Goal: Task Accomplishment & Management: Manage account settings

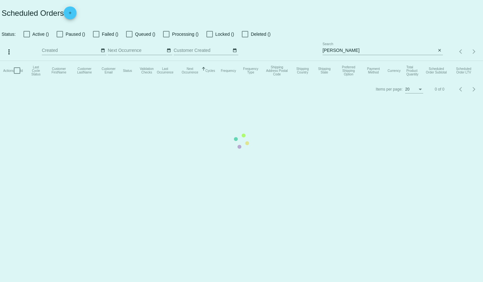
click at [27, 61] on mat-table "Actions Id Last Cycle Status Customer FirstName Customer LastName Customer Emai…" at bounding box center [241, 70] width 483 height 19
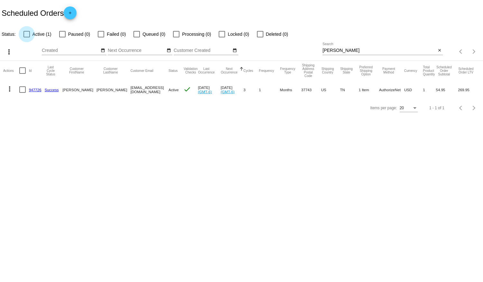
click at [27, 34] on div at bounding box center [26, 34] width 6 height 6
click at [27, 37] on input "Active (1)" at bounding box center [26, 37] width 0 height 0
checkbox input "true"
drag, startPoint x: 355, startPoint y: 49, endPoint x: 266, endPoint y: 48, distance: 88.5
click at [266, 48] on div "more_vert Aug Jan Feb Mar [DATE]" at bounding box center [241, 49] width 483 height 23
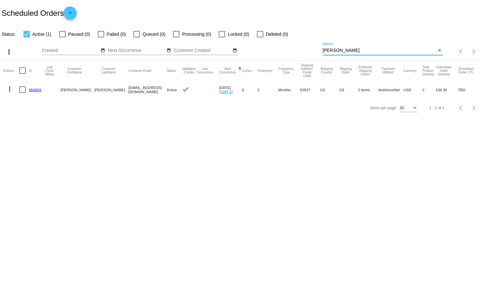
type input "[PERSON_NAME]"
click at [35, 88] on link "954003" at bounding box center [35, 90] width 13 height 4
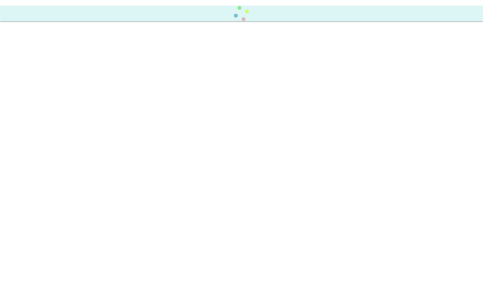
click at [35, 87] on body at bounding box center [241, 141] width 483 height 282
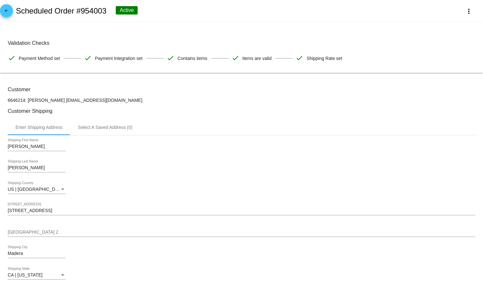
click at [51, 91] on h3 "Customer" at bounding box center [242, 89] width 468 height 6
click at [144, 182] on div "Roberto Shipping First Name Roldan Jr Shipping Last Name US | USA Shipping Coun…" at bounding box center [242, 222] width 468 height 174
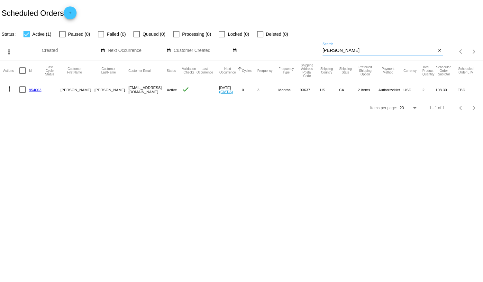
drag, startPoint x: 341, startPoint y: 51, endPoint x: 264, endPoint y: 44, distance: 78.1
click at [264, 44] on div "more_vert Aug Jan Feb Mar [DATE]" at bounding box center [241, 49] width 483 height 23
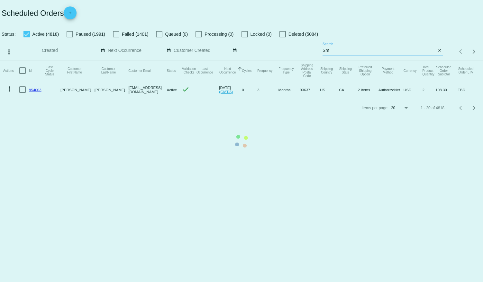
type input "S"
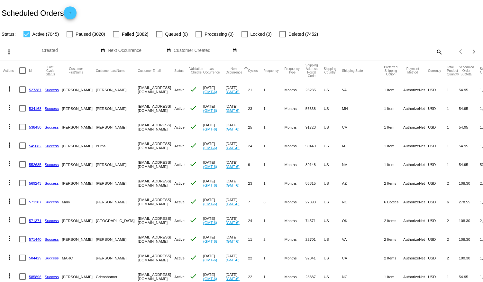
click at [435, 51] on mat-icon "search" at bounding box center [439, 52] width 8 height 10
drag, startPoint x: 322, startPoint y: 47, endPoint x: 286, endPoint y: 45, distance: 36.4
click at [287, 44] on div "more_vert Aug Jan Feb Mar [DATE]" at bounding box center [241, 49] width 483 height 23
type input "R"
type input "s"
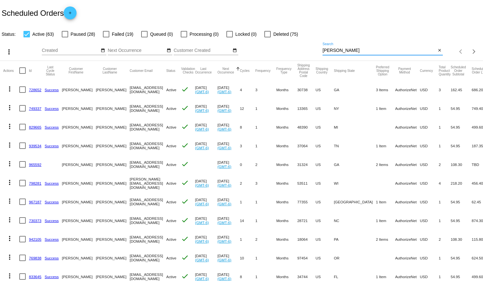
type input "[PERSON_NAME]"
click at [65, 35] on div at bounding box center [65, 34] width 6 height 6
click at [65, 37] on input "Paused (28)" at bounding box center [65, 37] width 0 height 0
checkbox input "true"
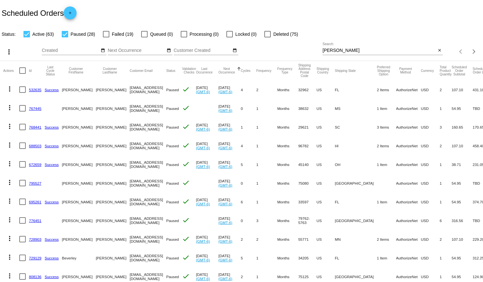
click at [25, 36] on div at bounding box center [26, 34] width 6 height 6
click at [26, 37] on input "Active (63)" at bounding box center [26, 37] width 0 height 0
checkbox input "false"
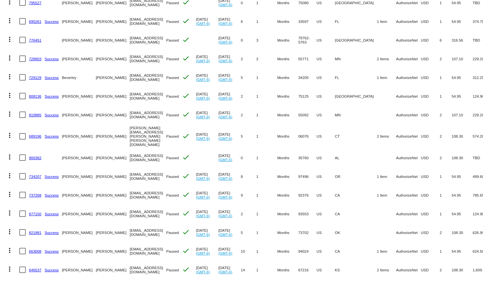
scroll to position [194, 0]
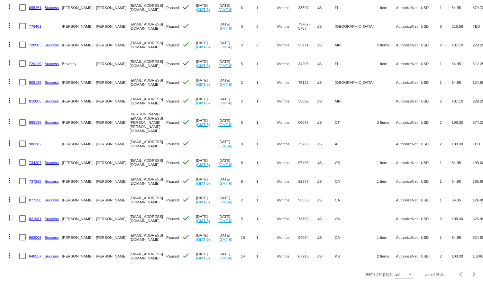
click at [35, 235] on link "663008" at bounding box center [35, 237] width 13 height 4
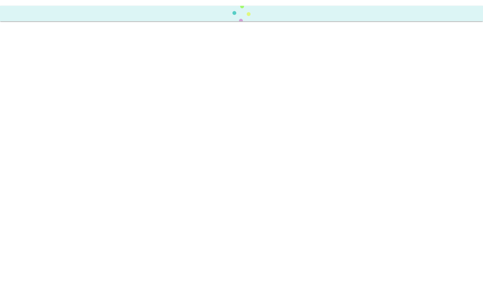
click at [35, 229] on body at bounding box center [241, 141] width 483 height 282
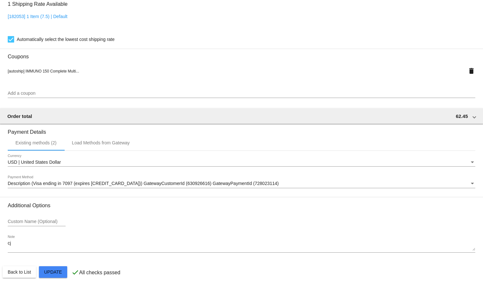
scroll to position [525, 0]
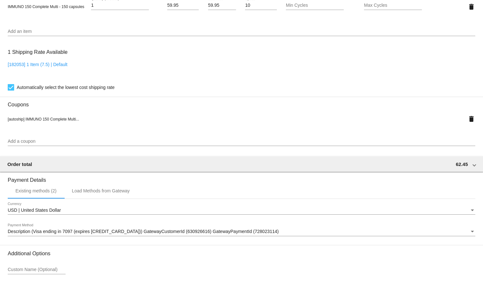
scroll to position [438, 0]
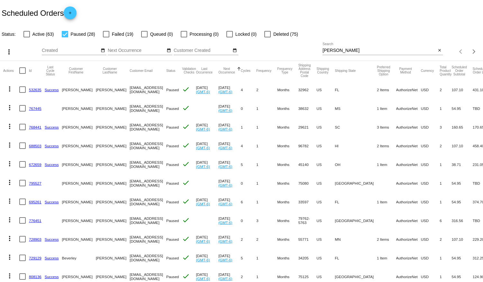
click at [66, 32] on div at bounding box center [65, 34] width 6 height 6
click at [65, 37] on input "Paused (28)" at bounding box center [65, 37] width 0 height 0
checkbox input "false"
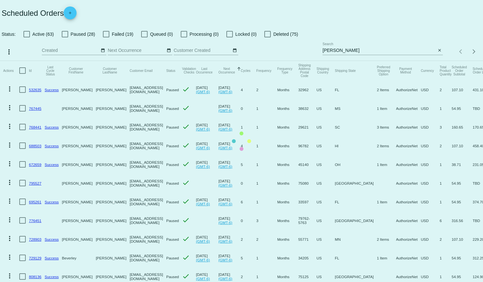
click at [26, 61] on mat-table "Actions Id Last Cycle Status Customer FirstName Customer LastName Customer Emai…" at bounding box center [241, 260] width 483 height 398
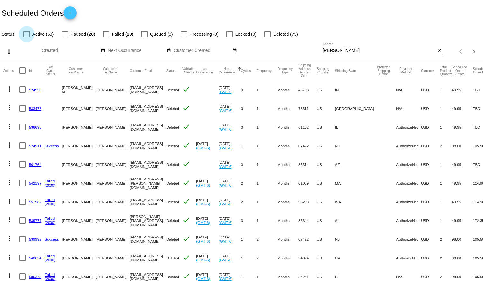
click at [28, 34] on div at bounding box center [26, 34] width 6 height 6
click at [27, 37] on input "Active (63)" at bounding box center [26, 37] width 0 height 0
checkbox input "true"
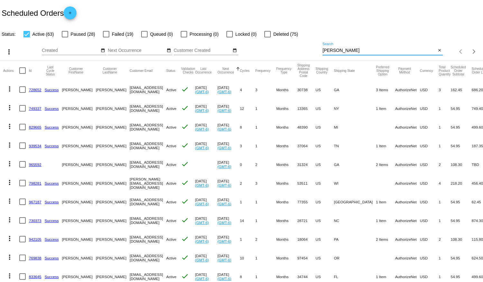
drag, startPoint x: 336, startPoint y: 50, endPoint x: 231, endPoint y: 34, distance: 105.7
click at [233, 34] on app-dashboard-scheduled-orders "Scheduled Orders add Status: Active (63) Paused (28) Failed (19) Queued (0) Pro…" at bounding box center [241, 236] width 483 height 473
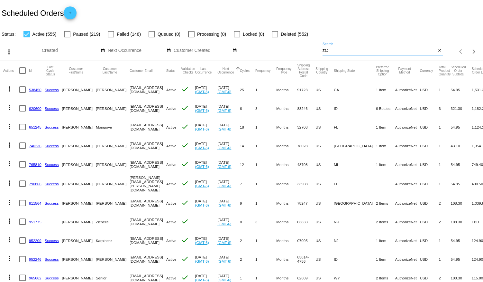
type input "z"
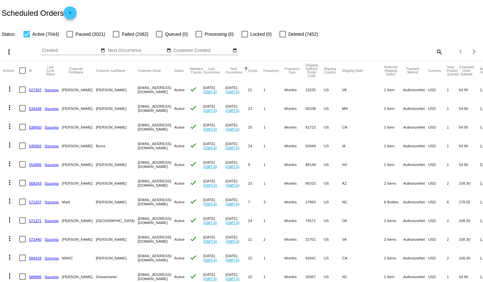
click at [435, 51] on mat-icon "search" at bounding box center [439, 52] width 8 height 10
drag, startPoint x: 332, startPoint y: 49, endPoint x: 265, endPoint y: 46, distance: 66.7
click at [265, 46] on div "more_vert Aug Jan Feb Mar [DATE]" at bounding box center [241, 49] width 483 height 23
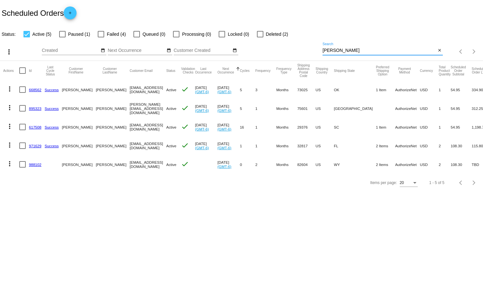
type input "Casey"
click at [36, 125] on link "617508" at bounding box center [35, 127] width 13 height 4
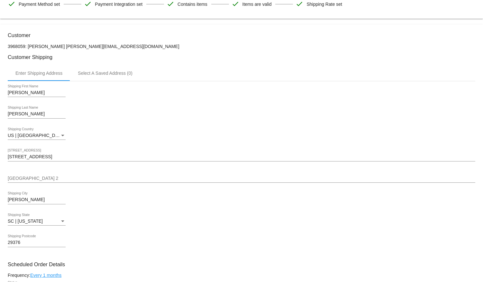
scroll to position [117, 0]
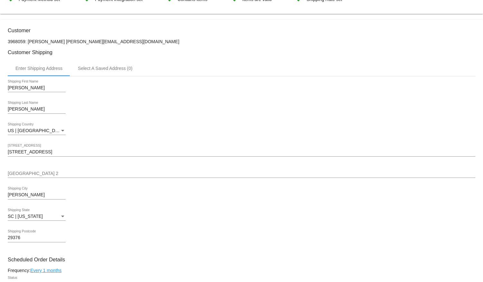
click at [8, 17] on body "arrow_back Scheduled Order #617508 Active more_vert Last Processing Cycle ID: 6…" at bounding box center [241, 141] width 483 height 282
